Goal: Transaction & Acquisition: Subscribe to service/newsletter

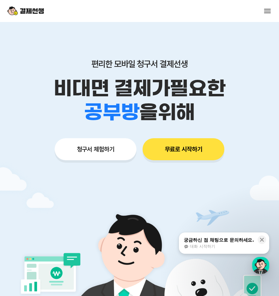
click at [271, 14] on button at bounding box center [267, 11] width 9 height 9
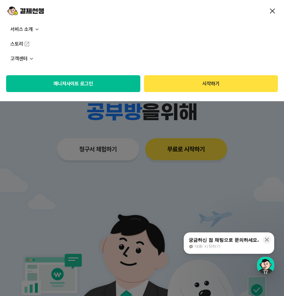
click at [102, 90] on button "매니저사이트 로그인" at bounding box center [73, 83] width 134 height 17
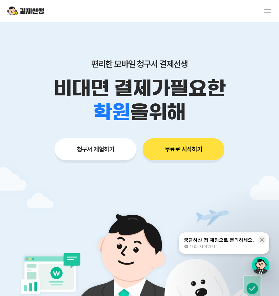
drag, startPoint x: 106, startPoint y: 155, endPoint x: 187, endPoint y: 151, distance: 81.1
click at [187, 151] on div "청구서 체험하기 무료로 시작하기" at bounding box center [139, 149] width 279 height 22
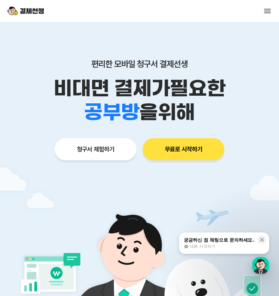
click at [187, 151] on button "무료로 시작하기" at bounding box center [184, 149] width 82 height 22
